Goal: Transaction & Acquisition: Purchase product/service

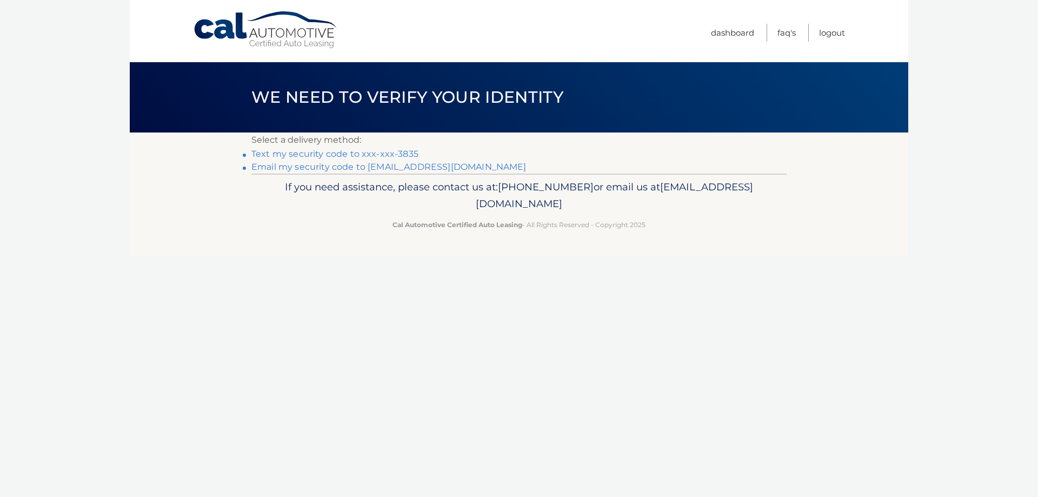
click at [286, 151] on link "Text my security code to xxx-xxx-3835" at bounding box center [335, 154] width 167 height 10
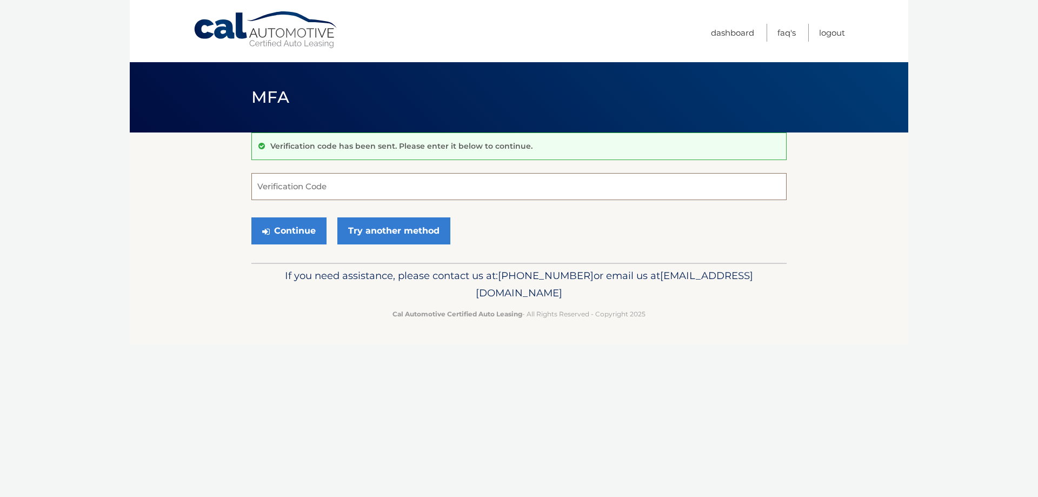
click at [295, 189] on input "Verification Code" at bounding box center [519, 186] width 535 height 27
type input "403575"
click at [288, 230] on button "Continue" at bounding box center [289, 230] width 75 height 27
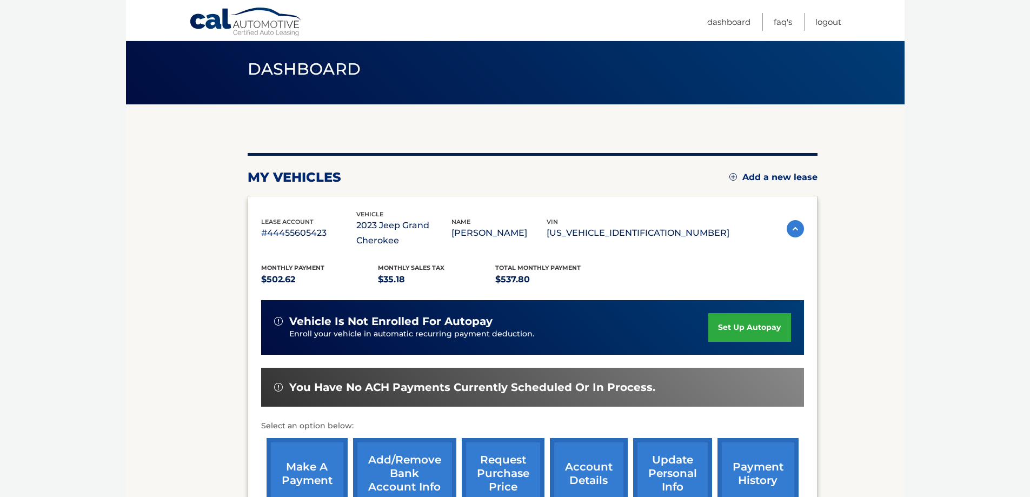
scroll to position [174, 0]
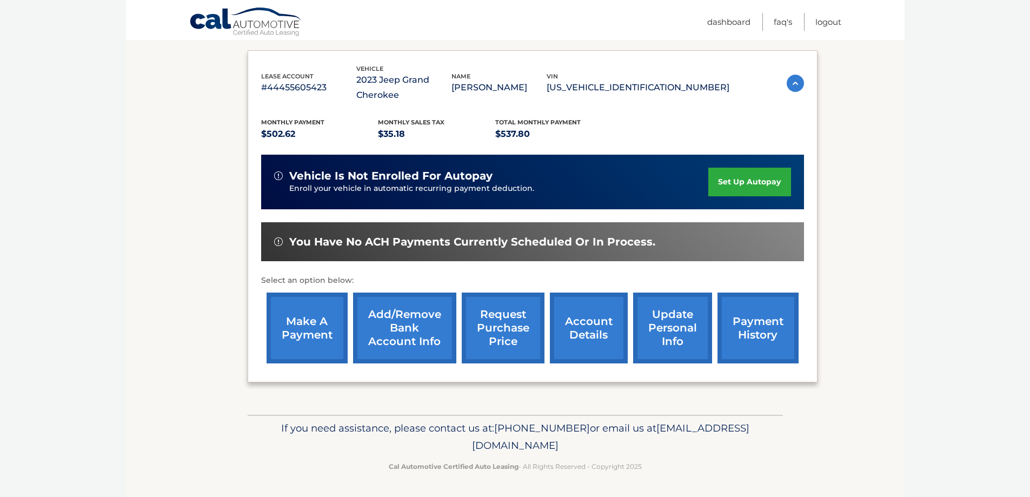
click at [299, 335] on link "make a payment" at bounding box center [307, 328] width 81 height 71
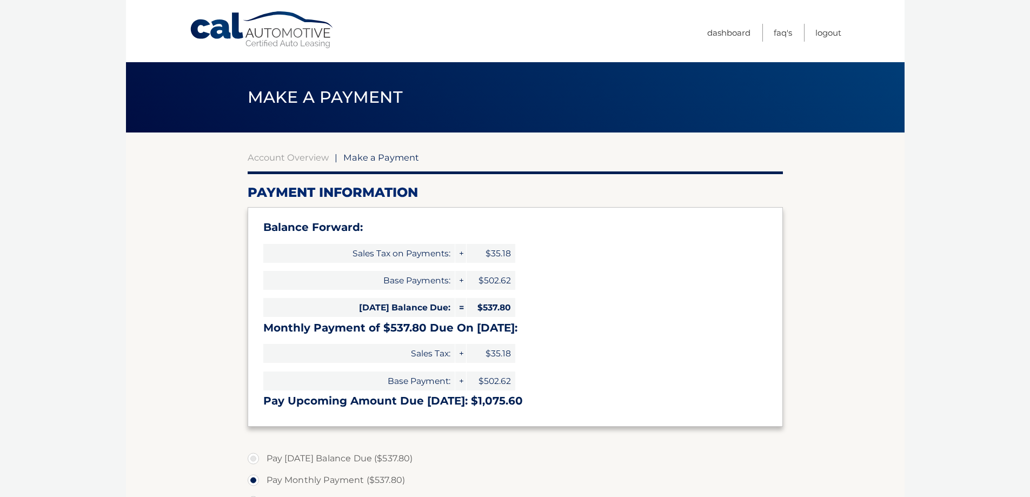
select select "NDkzZGEzMWEtNmQ2YS00NTQ0LTgwYTUtYjMxOTg2NTMwOWQw"
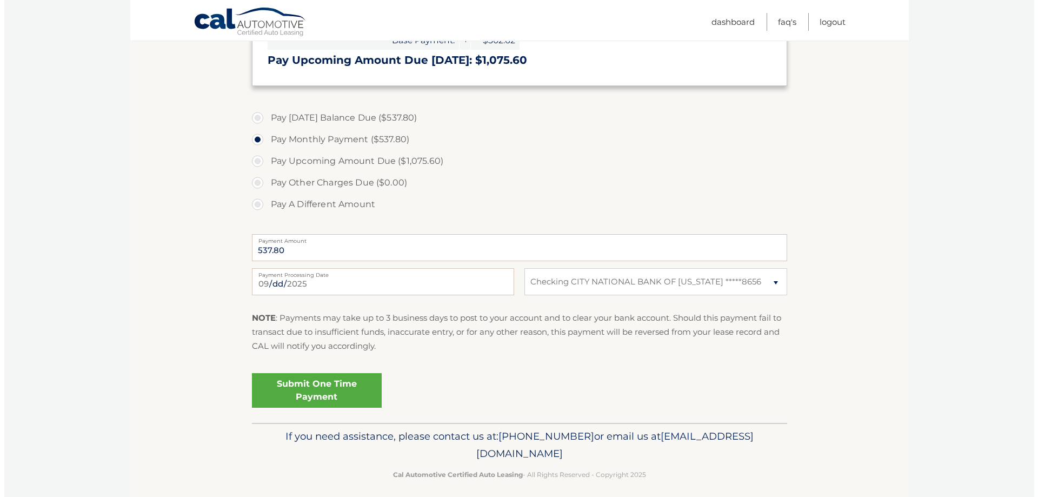
scroll to position [349, 0]
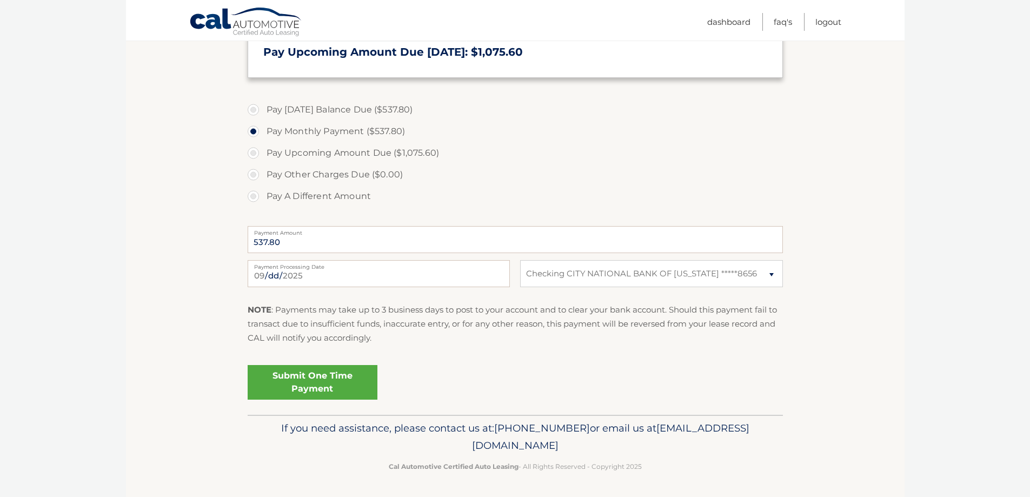
click at [317, 381] on link "Submit One Time Payment" at bounding box center [313, 382] width 130 height 35
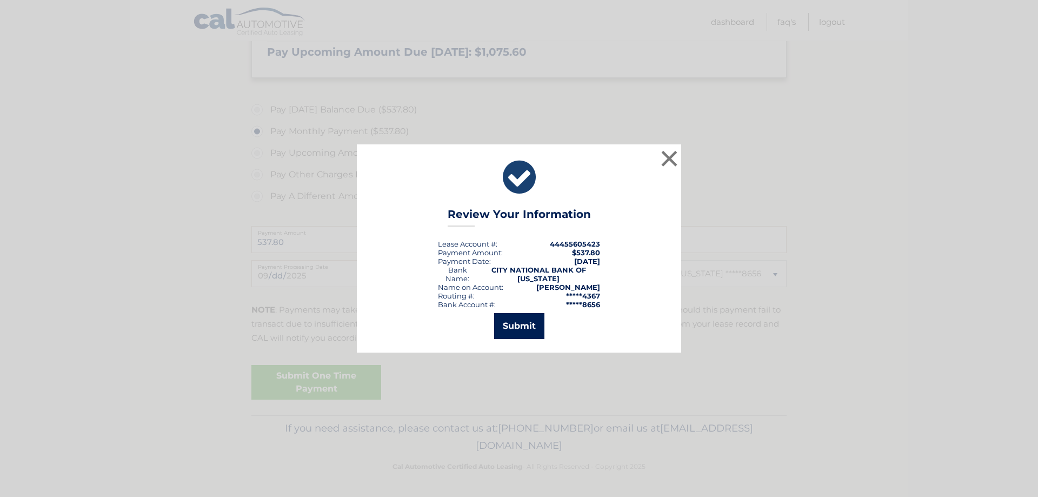
click at [526, 322] on button "Submit" at bounding box center [519, 326] width 50 height 26
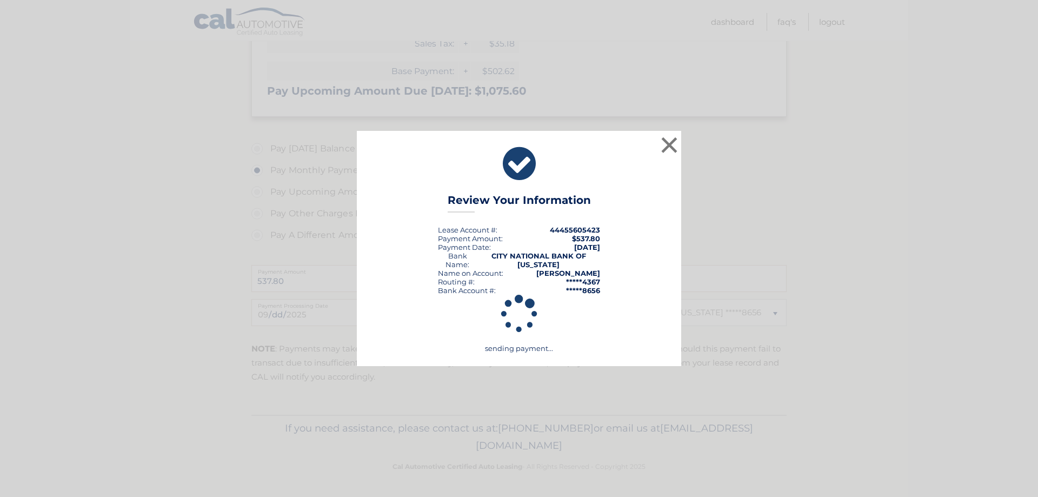
scroll to position [310, 0]
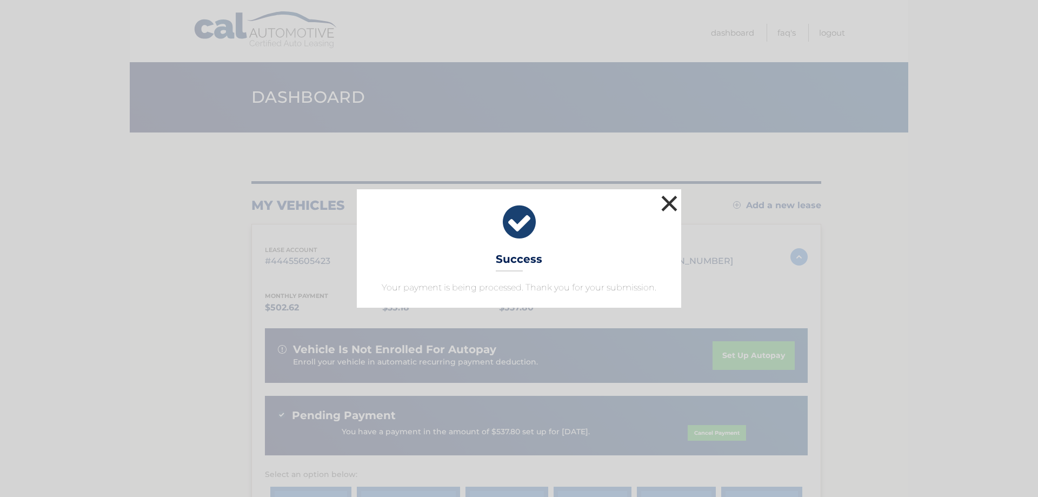
click at [668, 201] on button "×" at bounding box center [670, 204] width 22 height 22
